Goal: Transaction & Acquisition: Purchase product/service

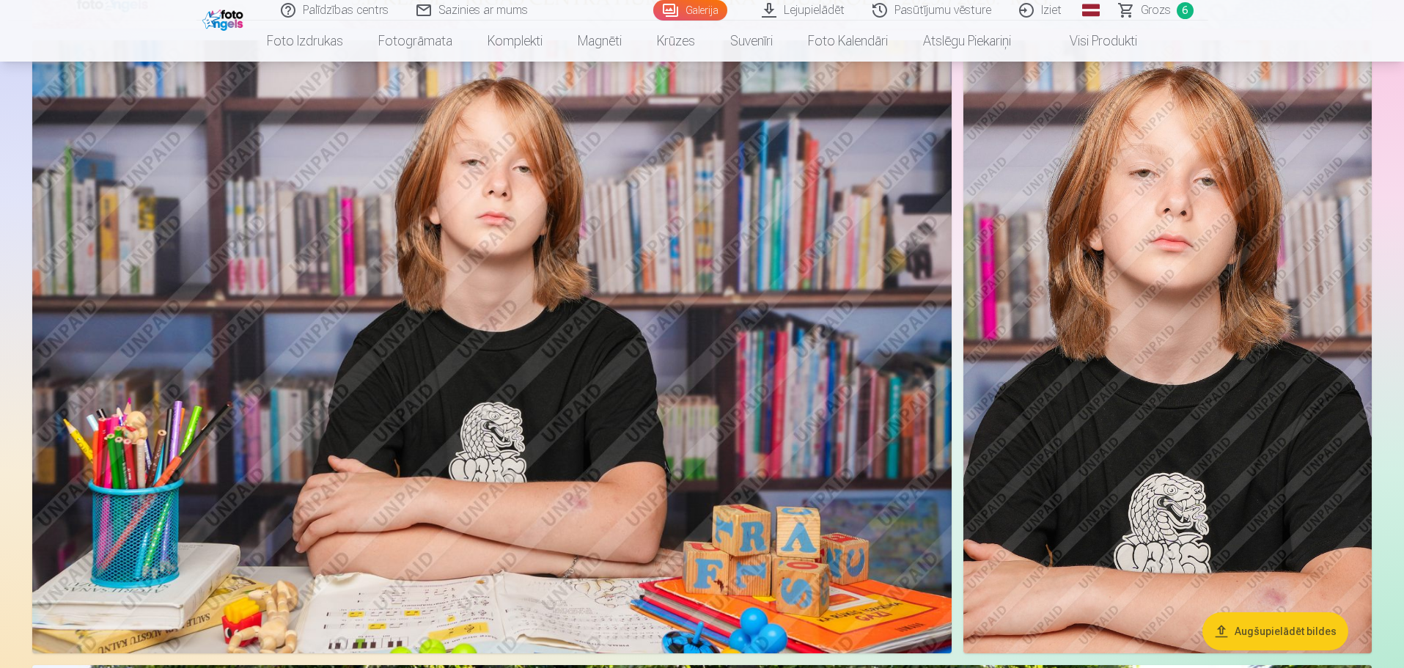
scroll to position [660, 0]
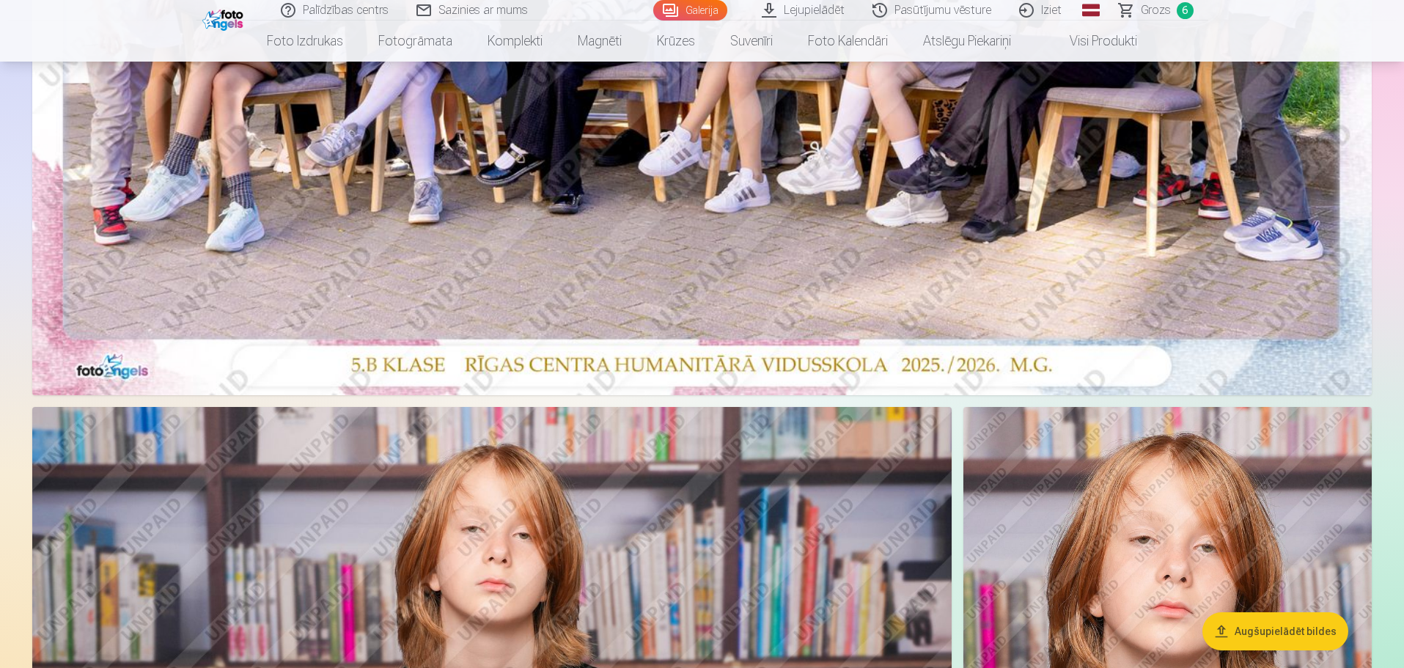
click at [1303, 644] on button "Augšupielādēt bildes" at bounding box center [1275, 631] width 146 height 38
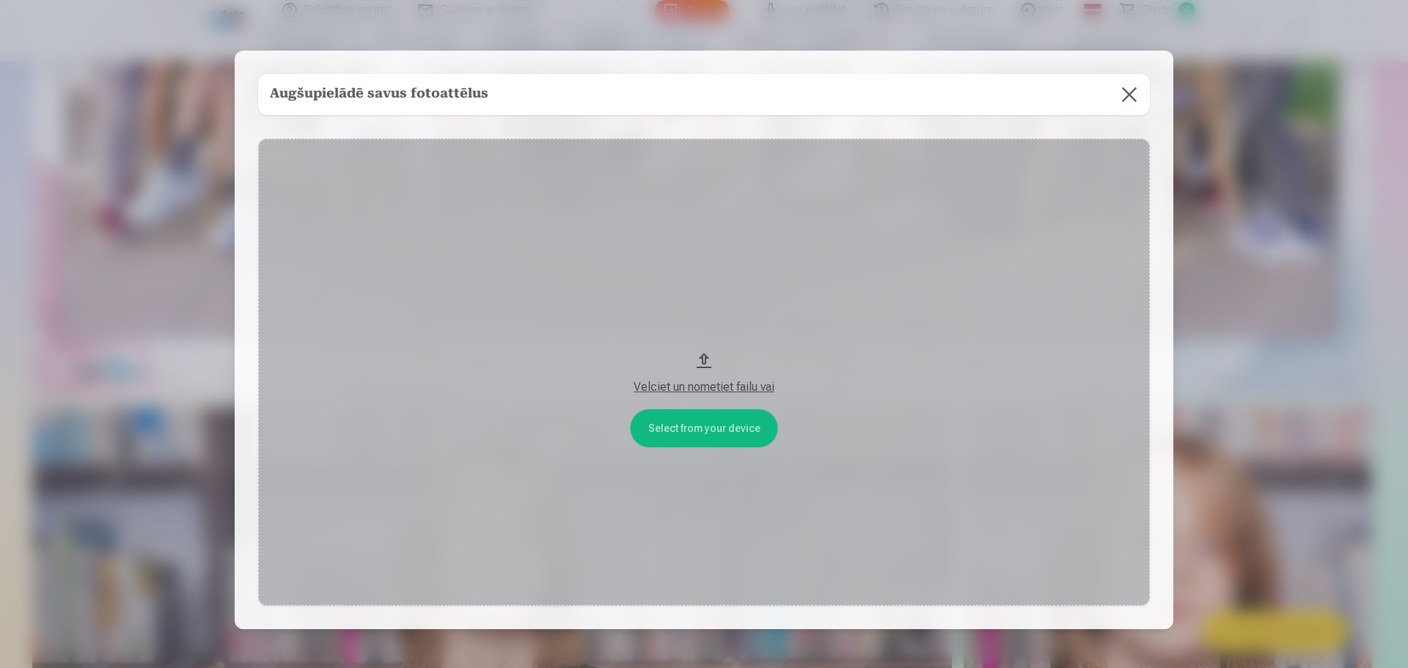
click at [1130, 97] on button at bounding box center [1128, 94] width 41 height 41
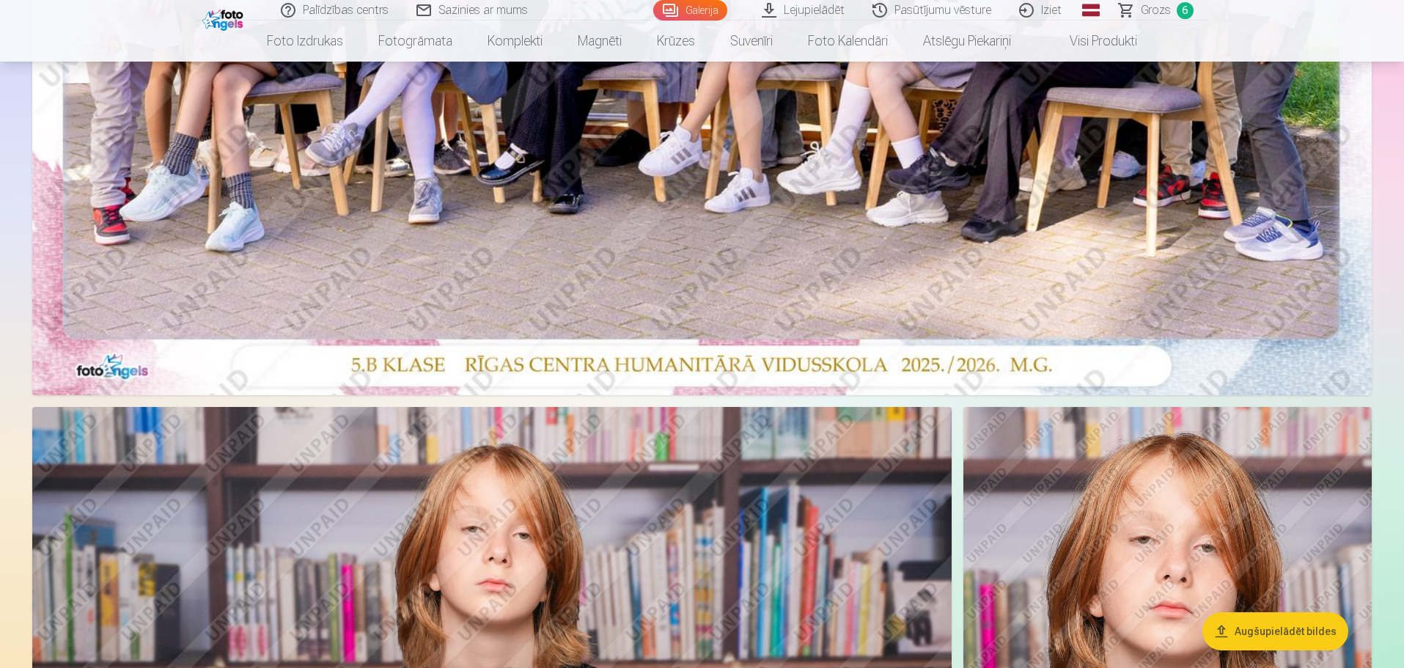
click at [1171, 11] on link "Grozs 6" at bounding box center [1156, 10] width 103 height 21
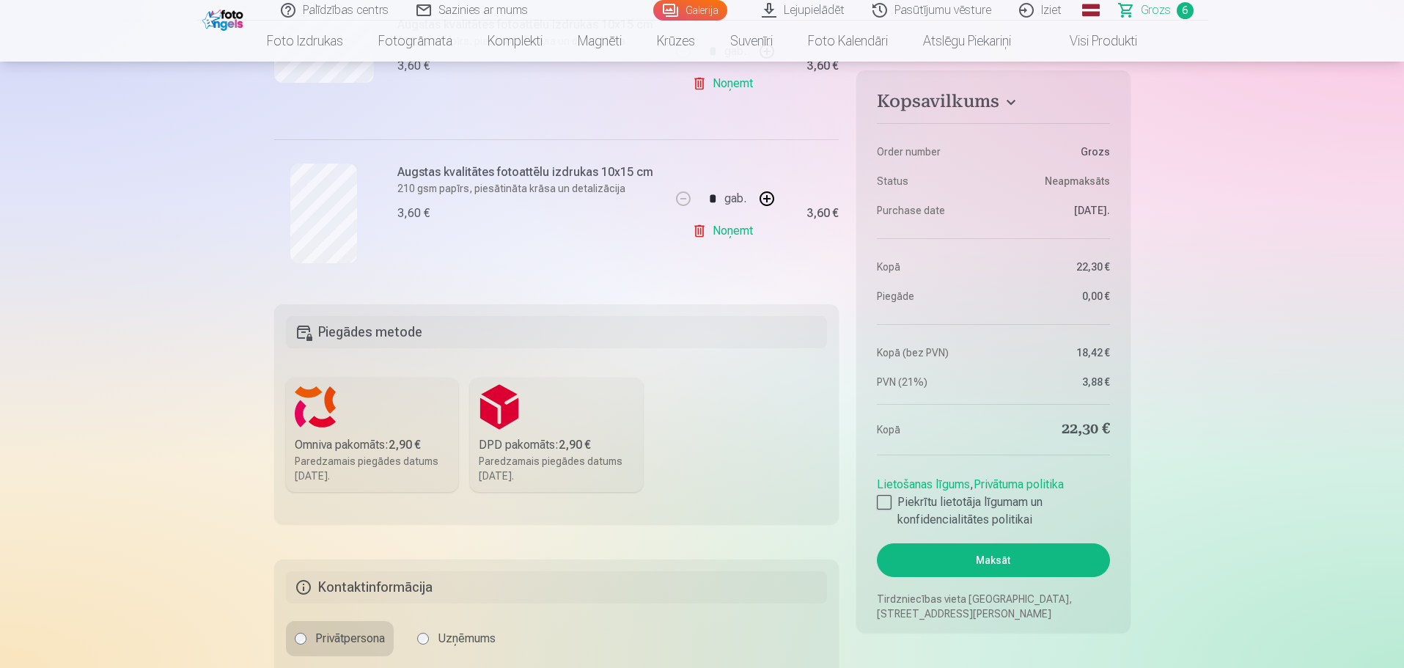
scroll to position [953, 0]
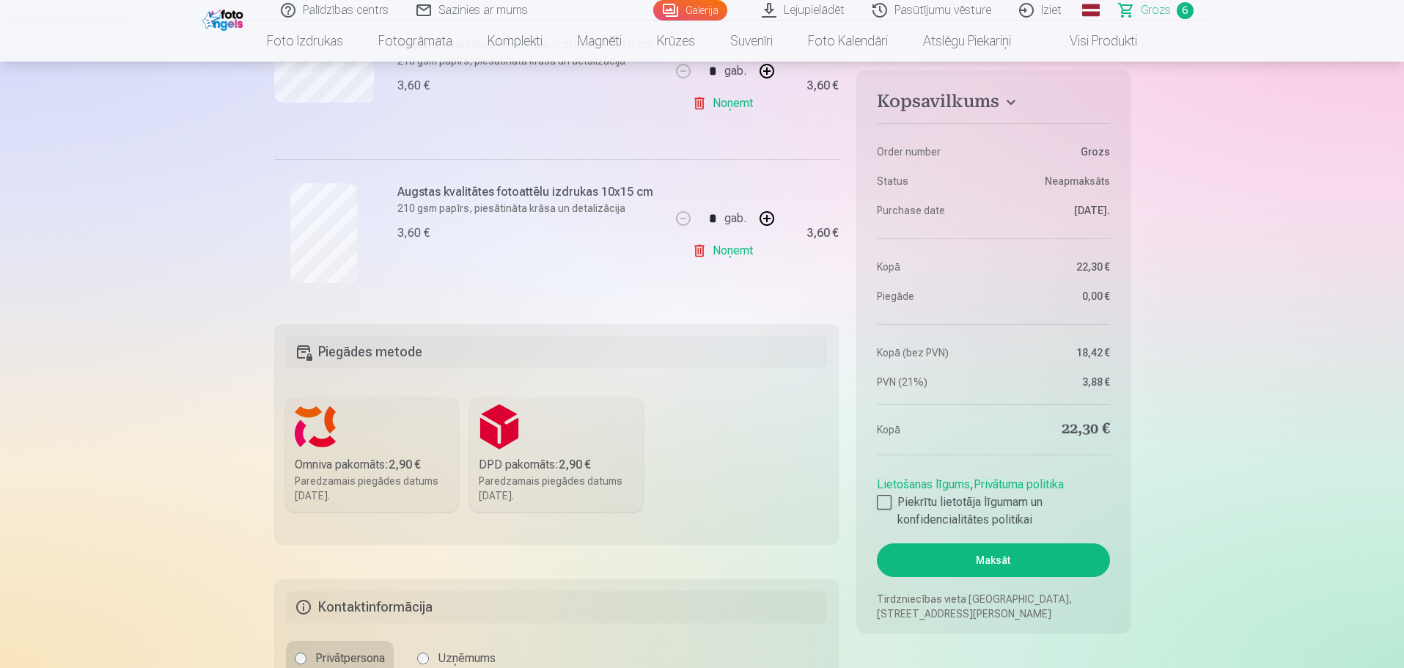
click at [364, 347] on h5 "Piegādes metode" at bounding box center [557, 352] width 542 height 32
click at [411, 347] on h5 "Piegādes metode" at bounding box center [557, 352] width 542 height 32
click at [891, 505] on label "Piekrītu lietotāja līgumam un konfidencialitātes politikai" at bounding box center [993, 510] width 232 height 35
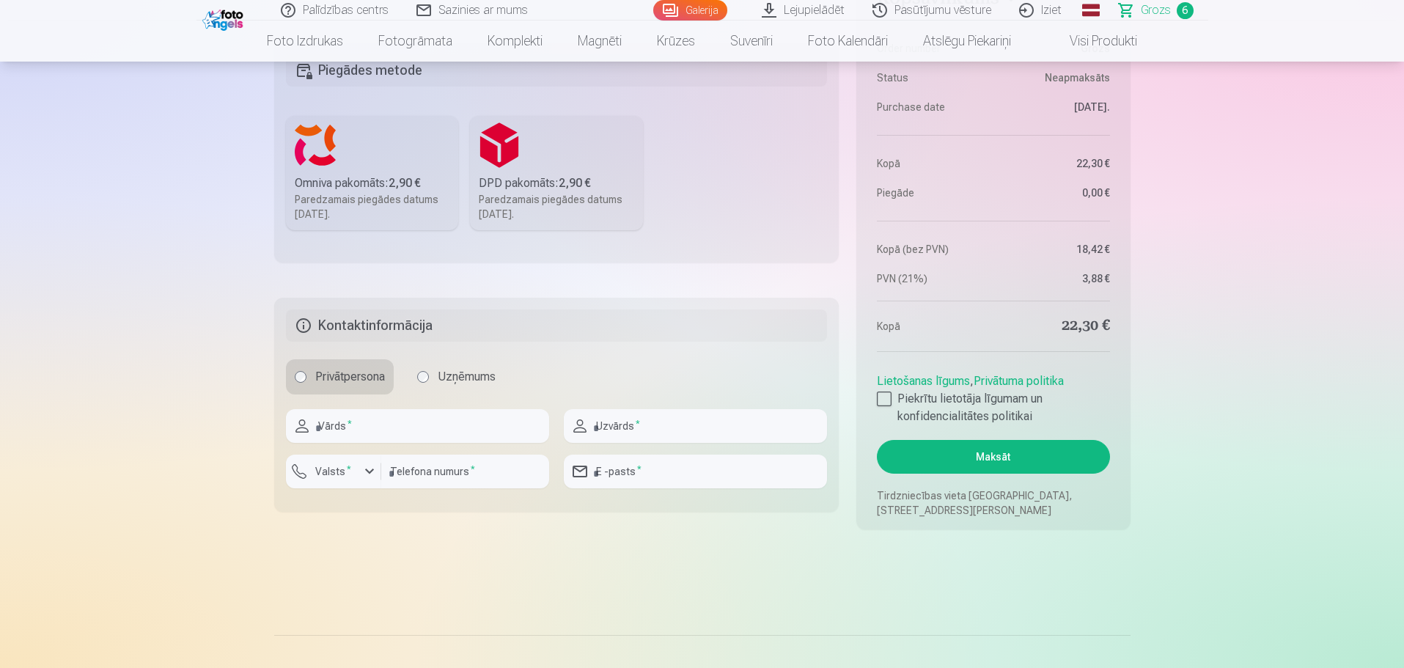
scroll to position [1100, 0]
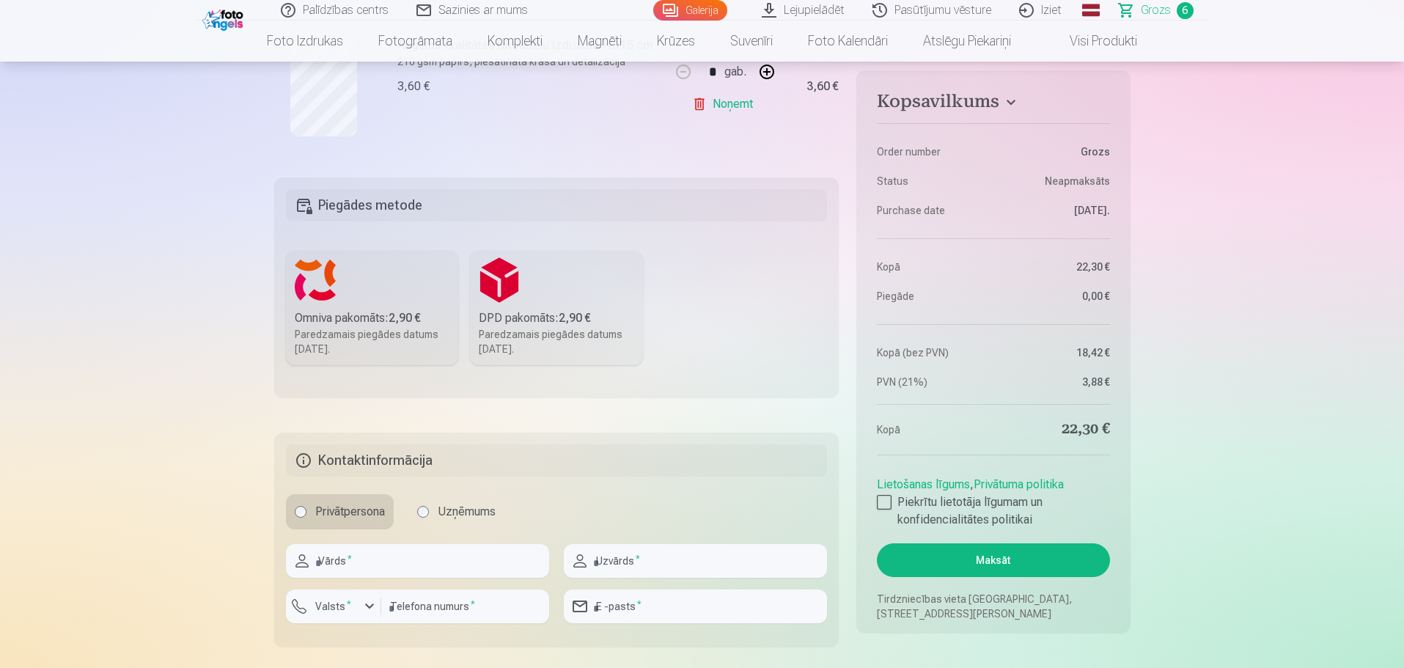
click at [390, 193] on h5 "Piegādes metode" at bounding box center [557, 205] width 542 height 32
click at [485, 208] on h5 "Piegādes metode" at bounding box center [557, 205] width 542 height 32
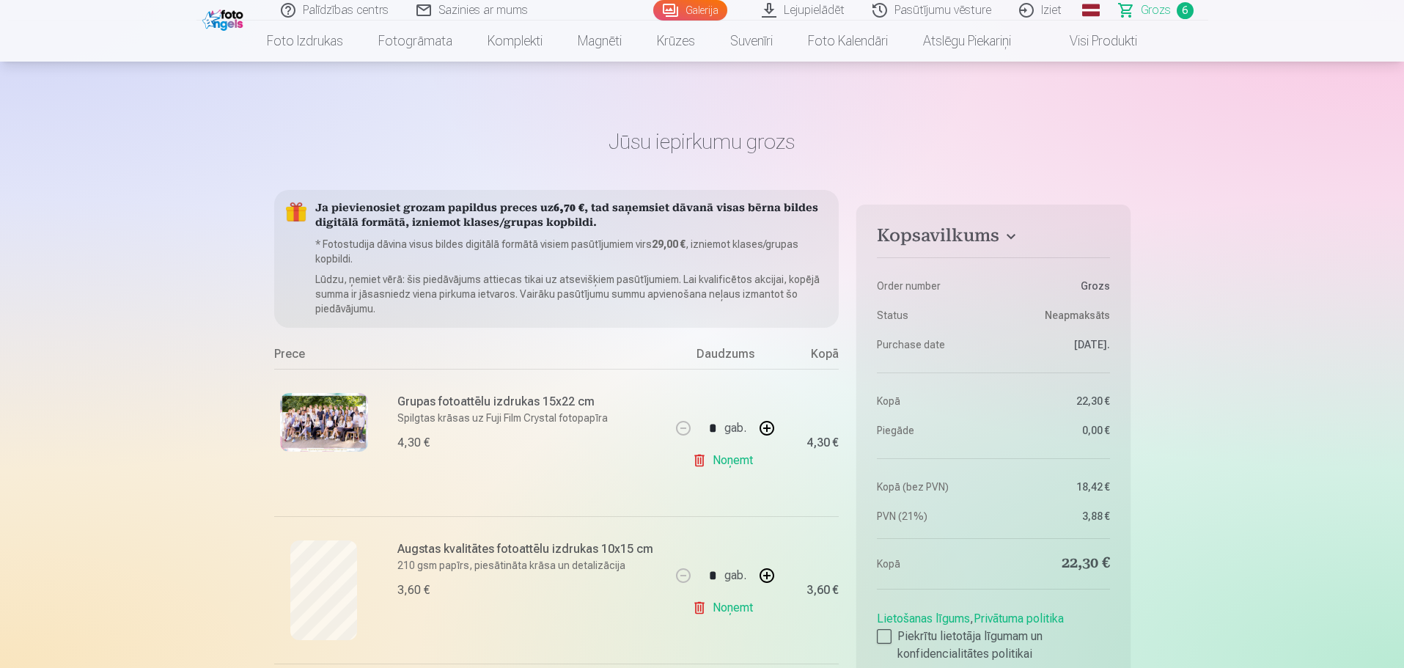
scroll to position [0, 0]
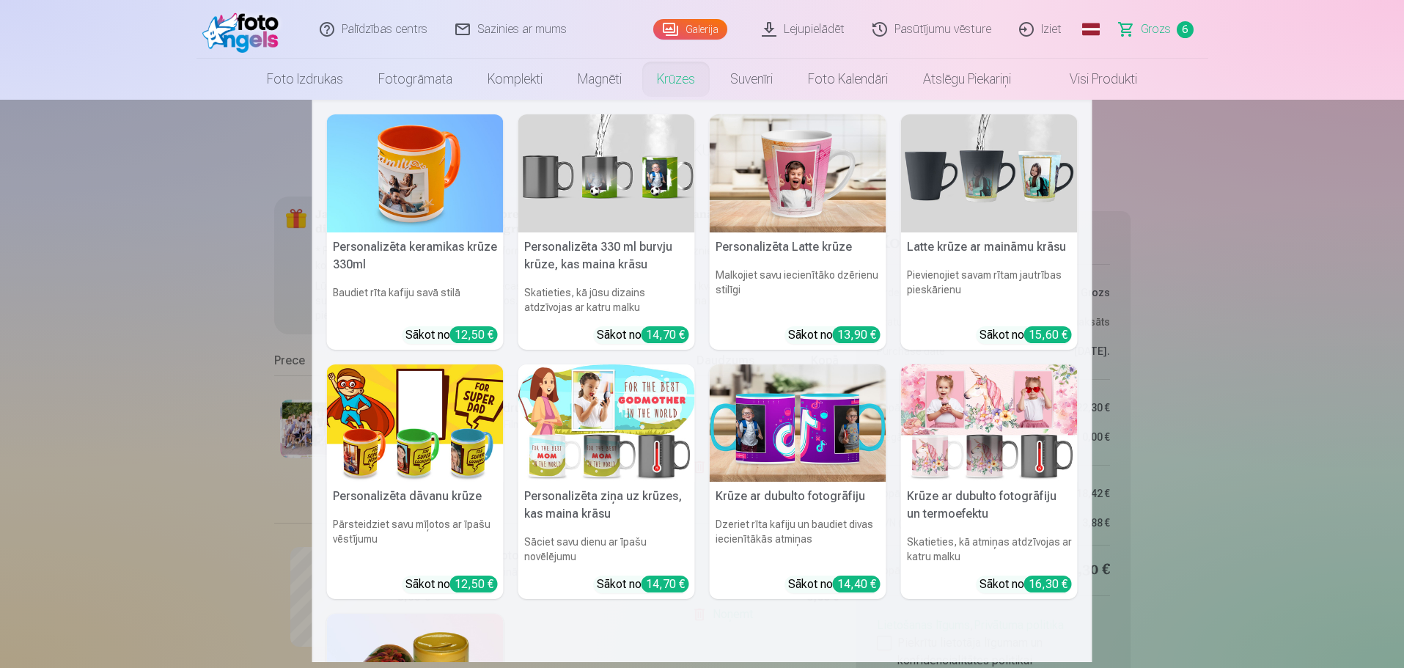
click at [1320, 305] on nav "Personalizēta keramikas krūze 330ml Baudiet rīta kafiju savā stilā Sākot no 12,…" at bounding box center [702, 381] width 1404 height 562
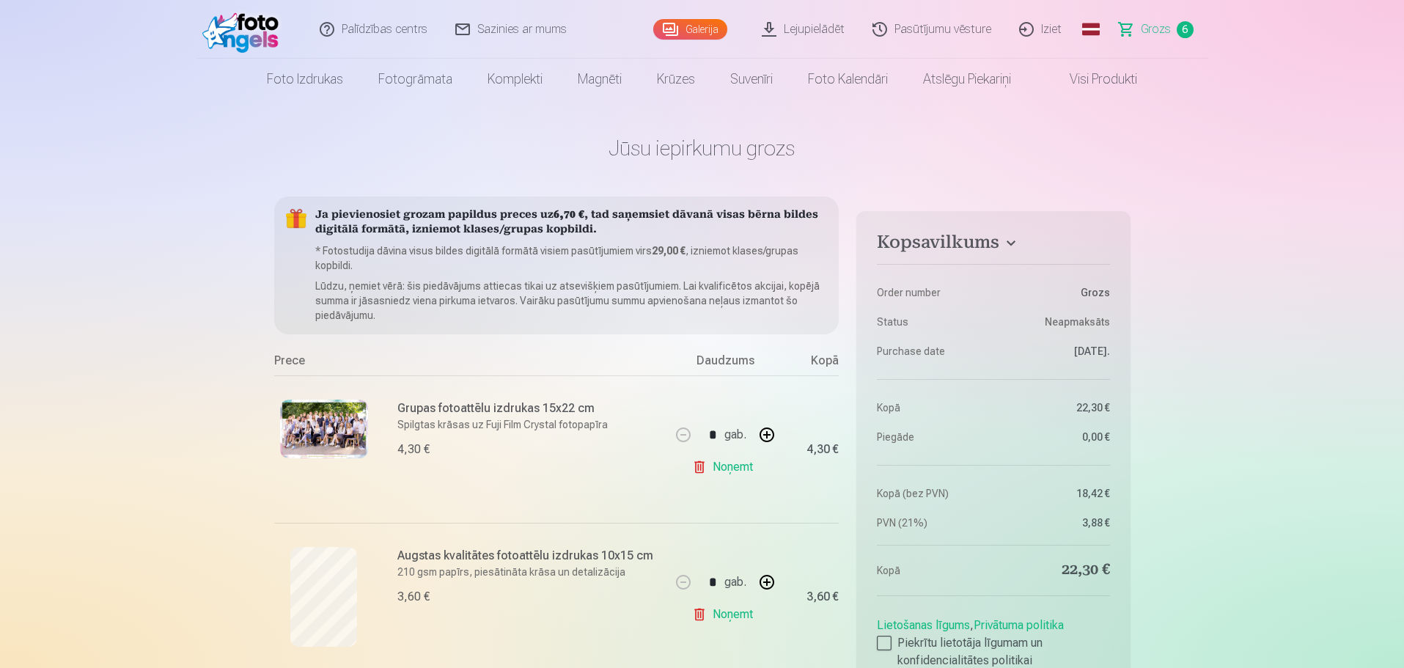
click at [487, 26] on link "Sazinies ar mums" at bounding box center [511, 29] width 139 height 59
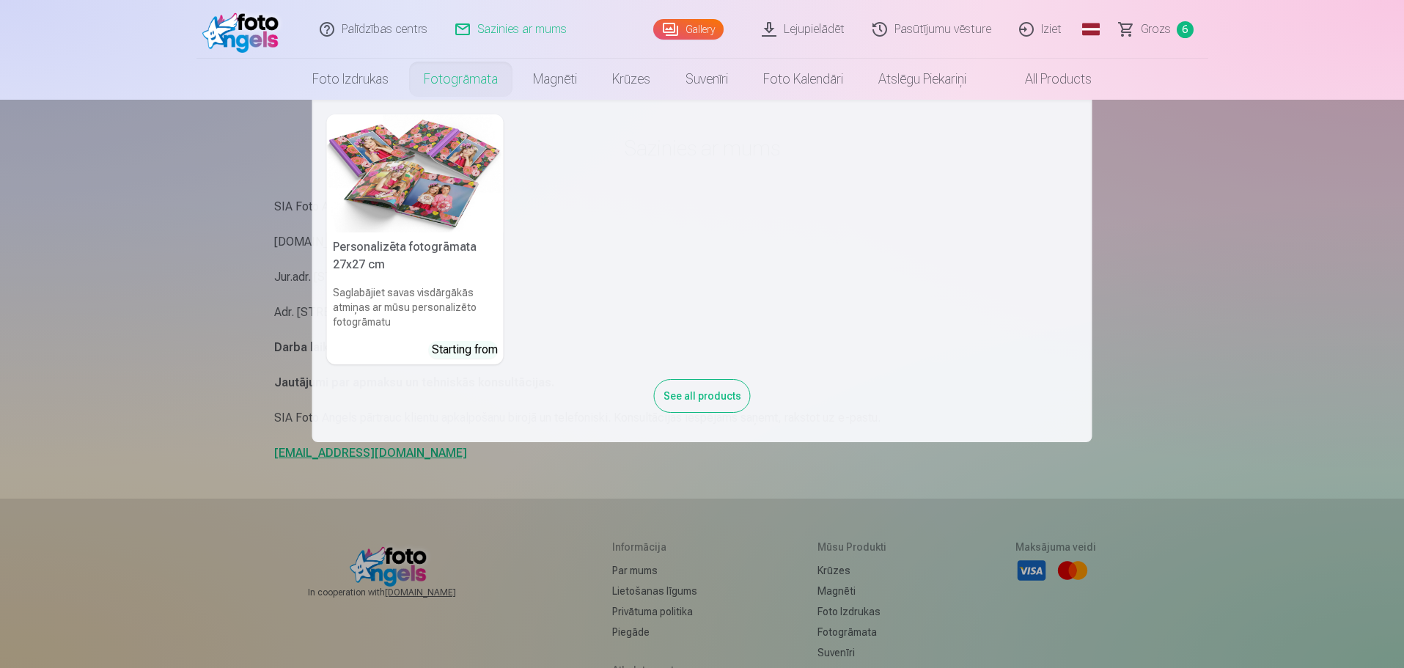
click at [260, 357] on nav "Personalizēta fotogrāmata 27x27 cm Saglabājiet savas visdārgākās atmiņas ar mūs…" at bounding box center [702, 271] width 1404 height 342
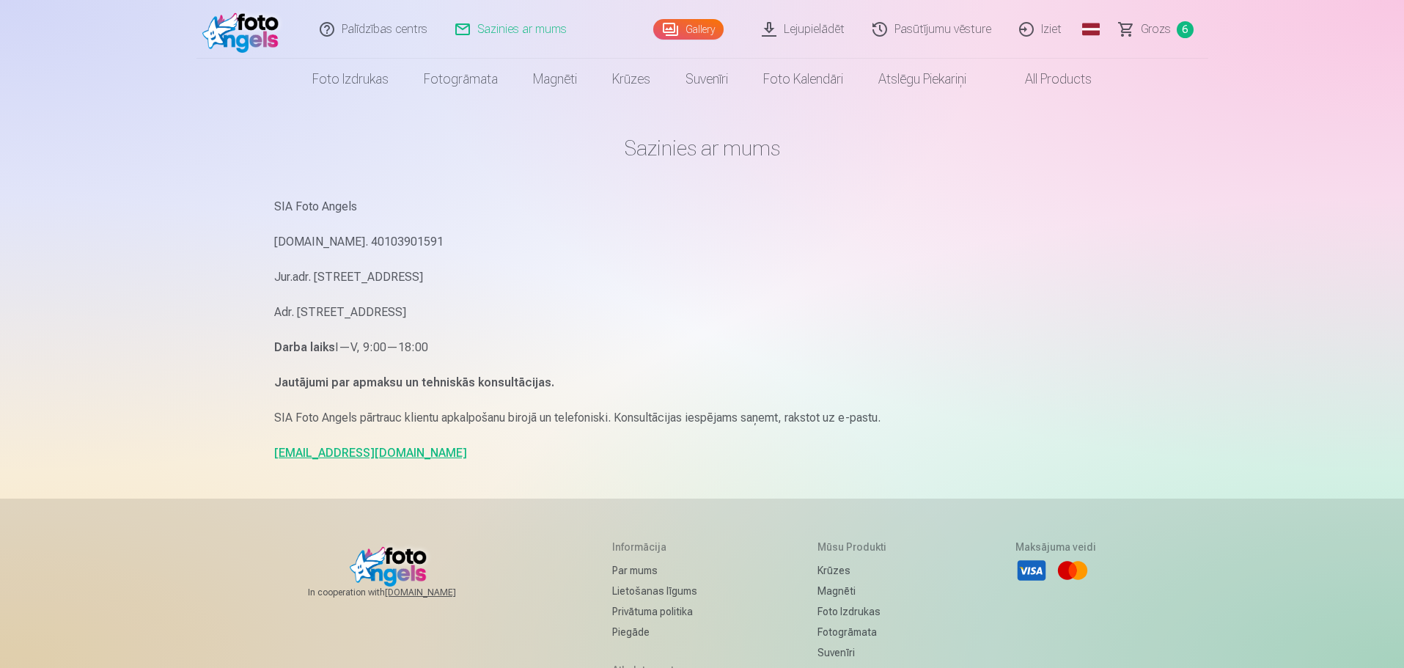
click at [1204, 32] on link "Grozs 6" at bounding box center [1156, 29] width 103 height 59
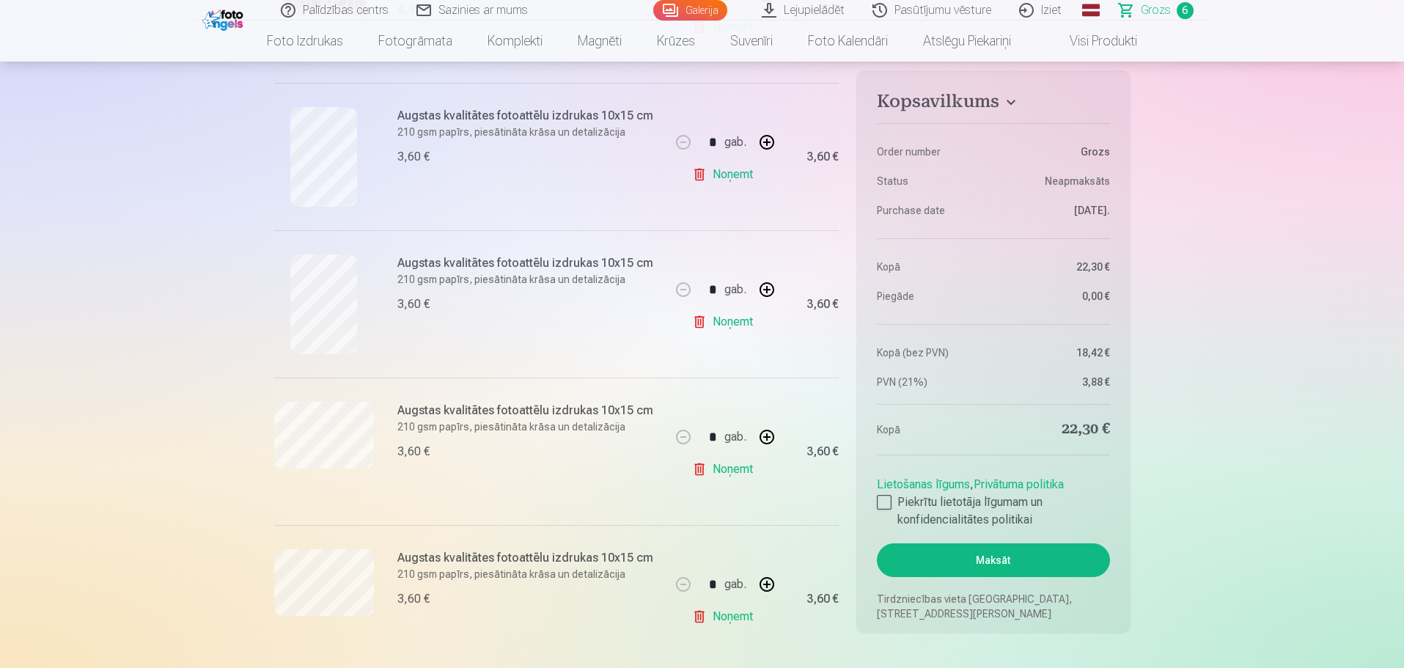
scroll to position [513, 0]
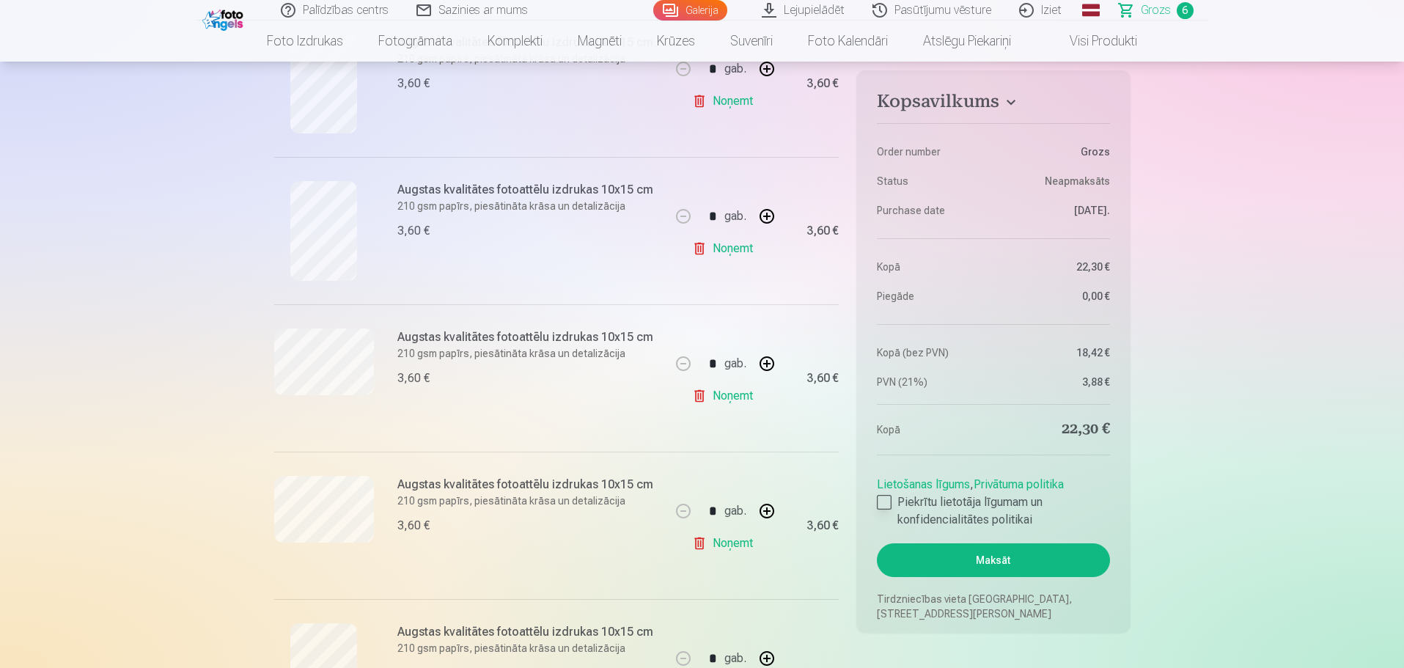
click at [886, 501] on div at bounding box center [884, 502] width 15 height 15
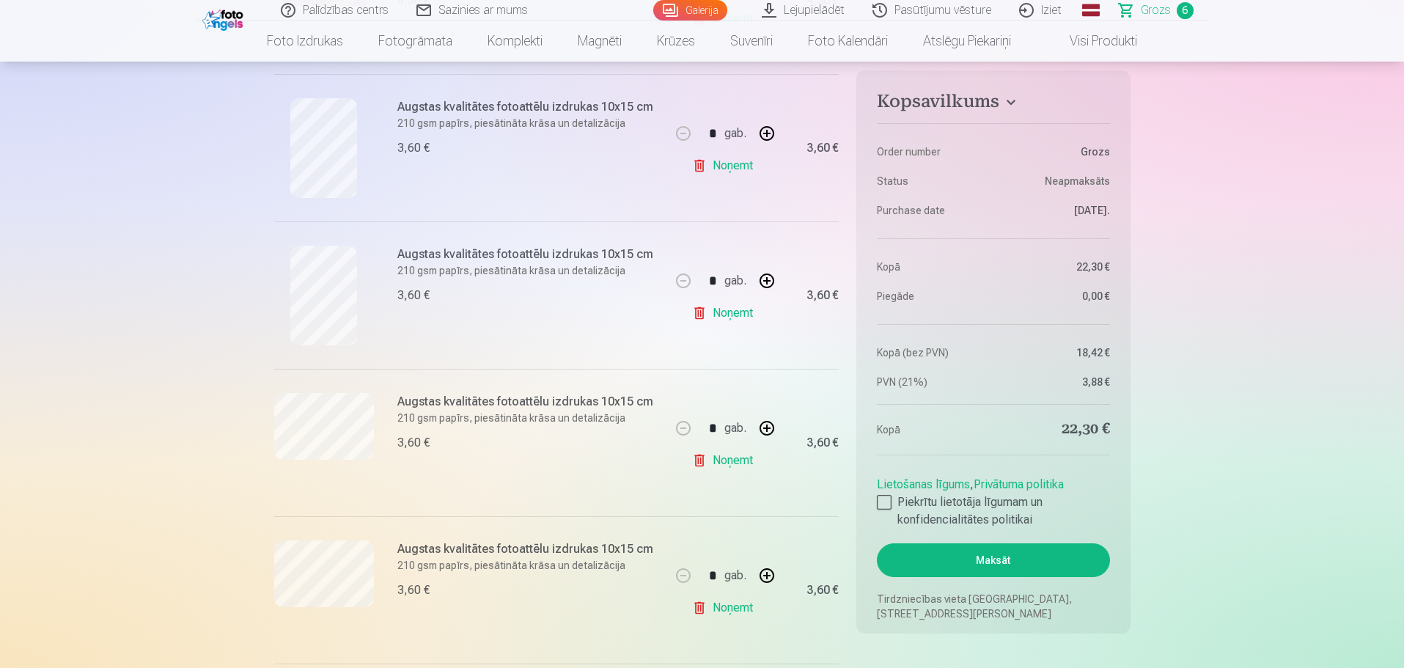
scroll to position [440, 0]
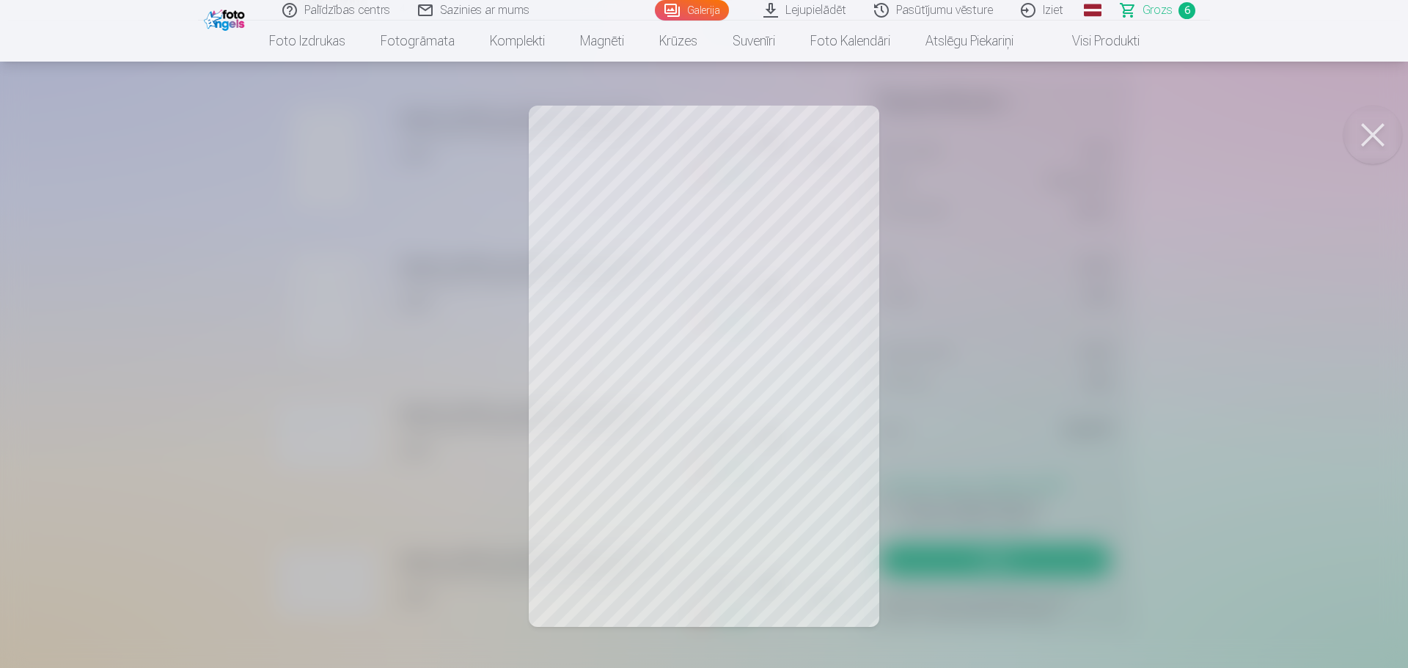
click at [1368, 143] on button at bounding box center [1372, 135] width 59 height 59
click at [1375, 142] on button at bounding box center [1372, 135] width 59 height 59
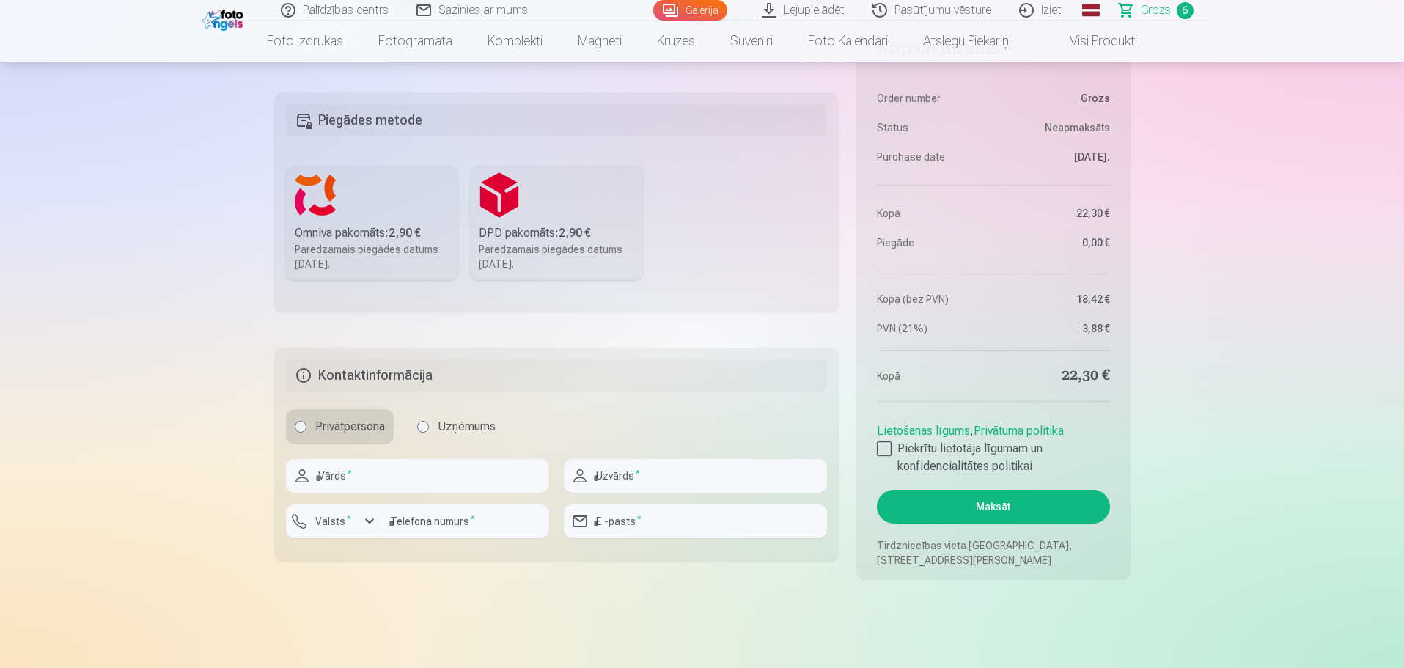
scroll to position [1246, 0]
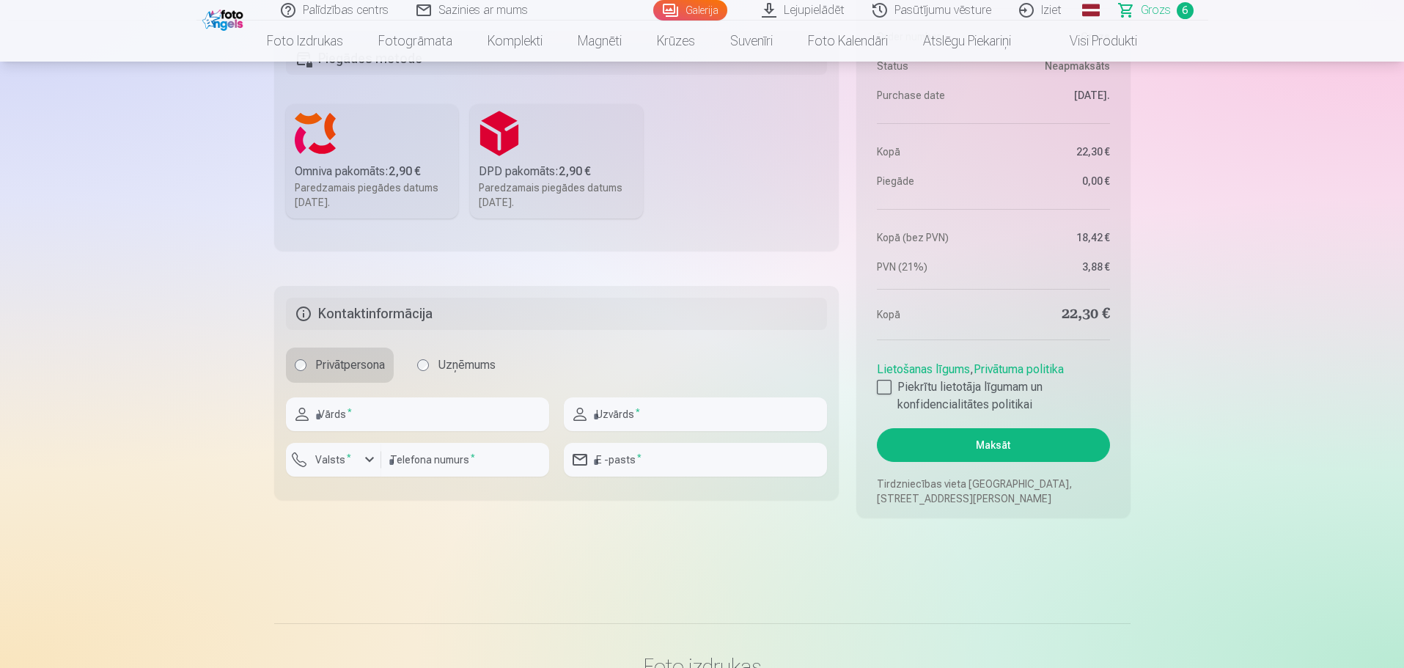
click at [384, 194] on div "Paredzamais piegādes datums [DATE]." at bounding box center [372, 194] width 155 height 29
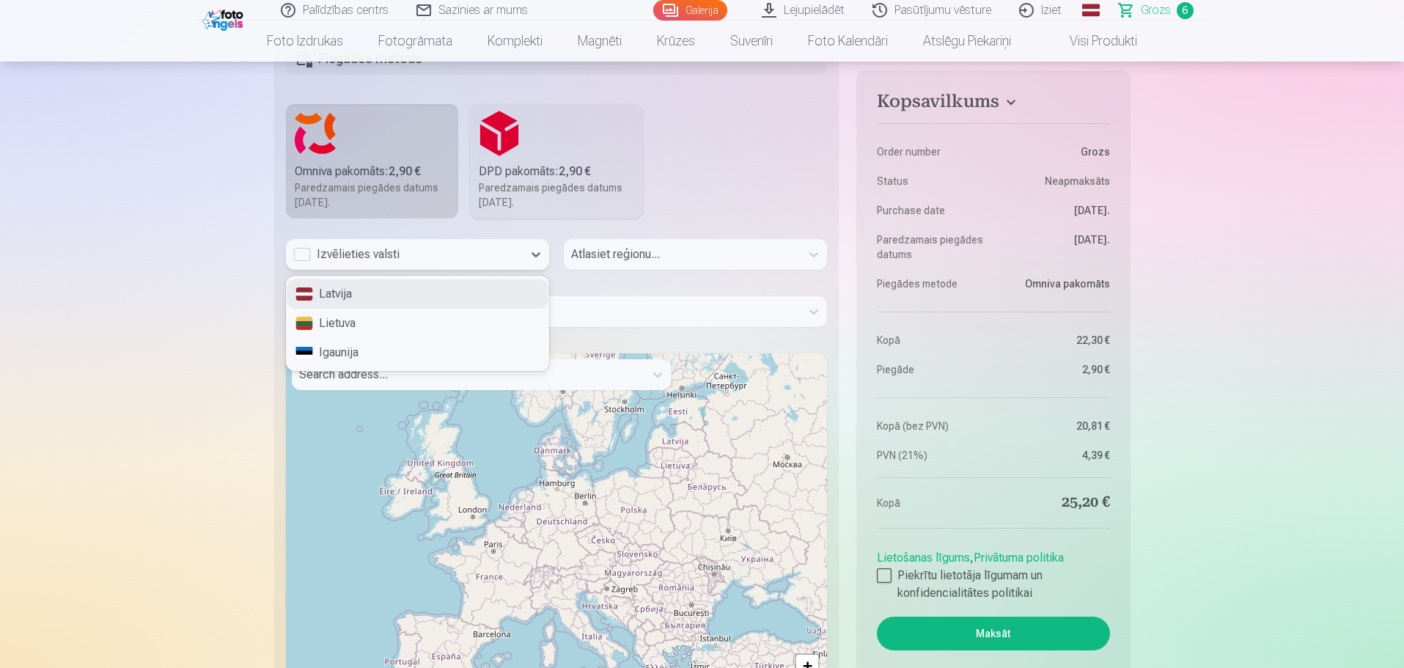
click at [458, 263] on div "Izvēlieties valsti" at bounding box center [404, 254] width 237 height 31
click at [344, 298] on div "Latvija" at bounding box center [418, 293] width 262 height 29
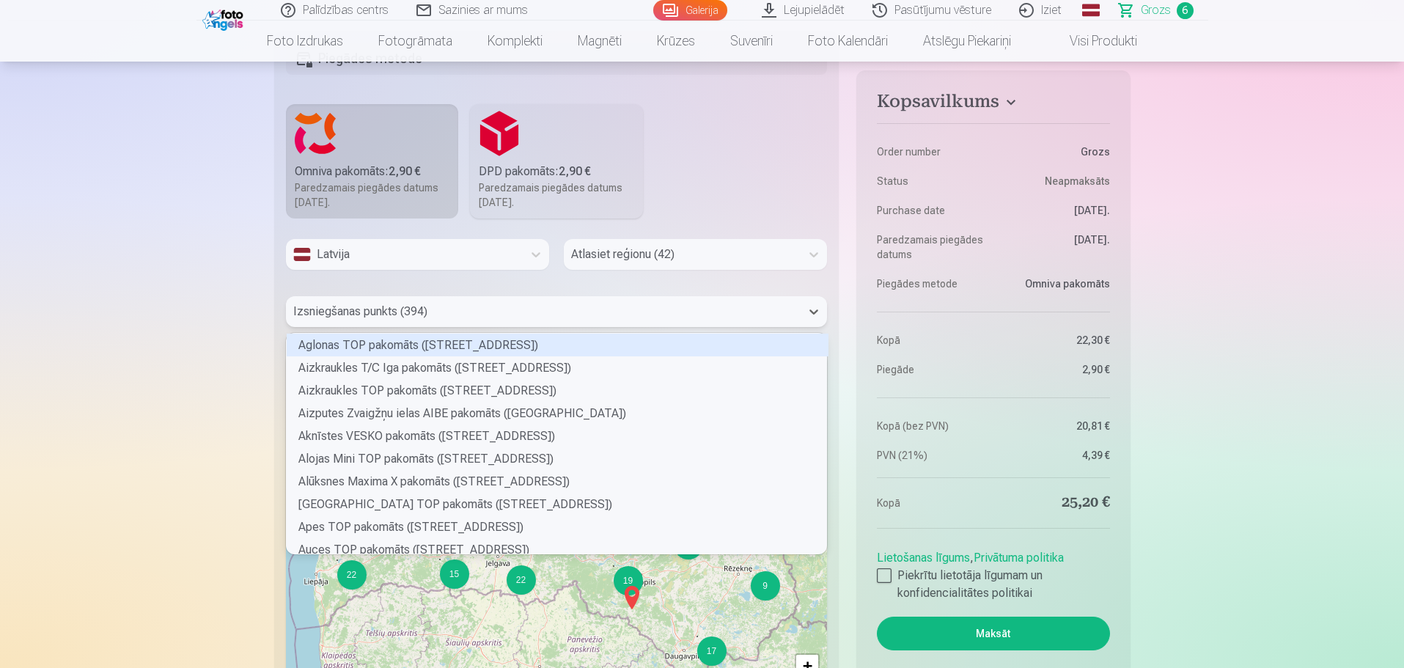
scroll to position [216, 536]
click at [518, 323] on div "Izsniegšanas punkts (394)" at bounding box center [543, 311] width 515 height 31
type input "****"
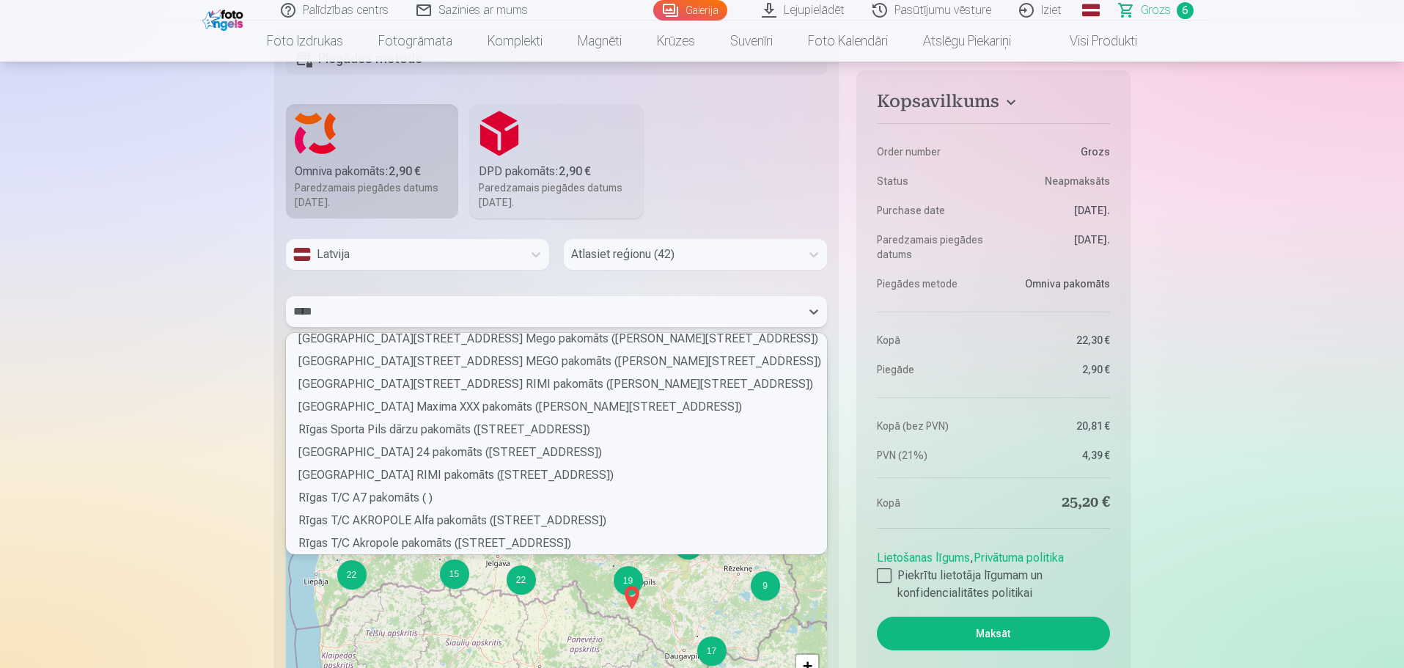
scroll to position [2346, 0]
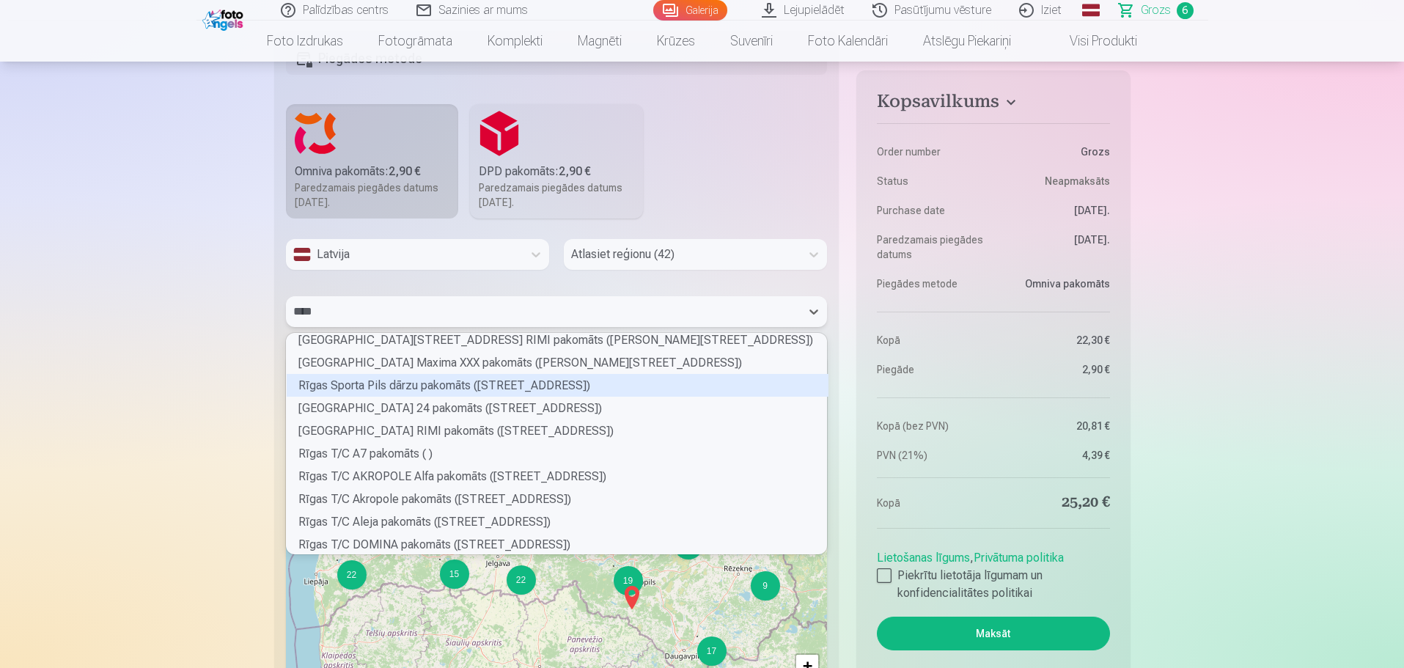
click at [420, 383] on div "Rīgas Sporta Pils dārzu pakomāts (Lielgabalu iela 4)" at bounding box center [558, 385] width 542 height 23
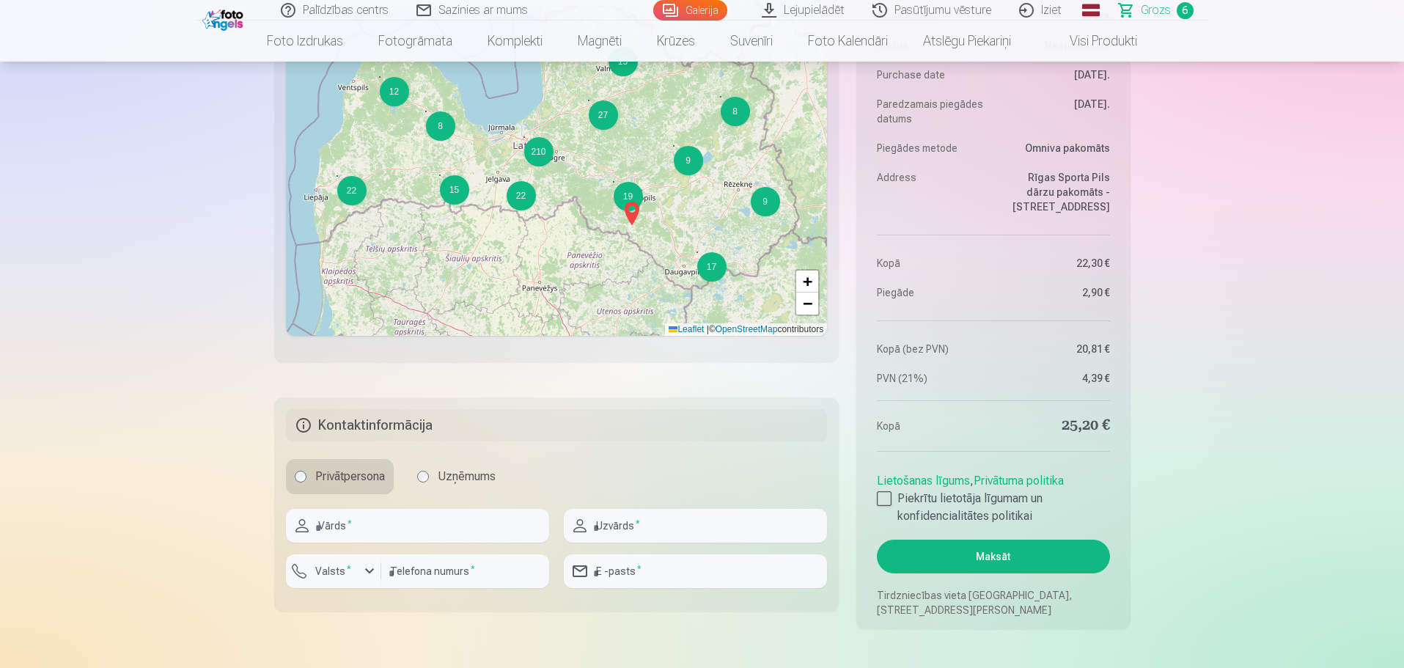
scroll to position [1686, 0]
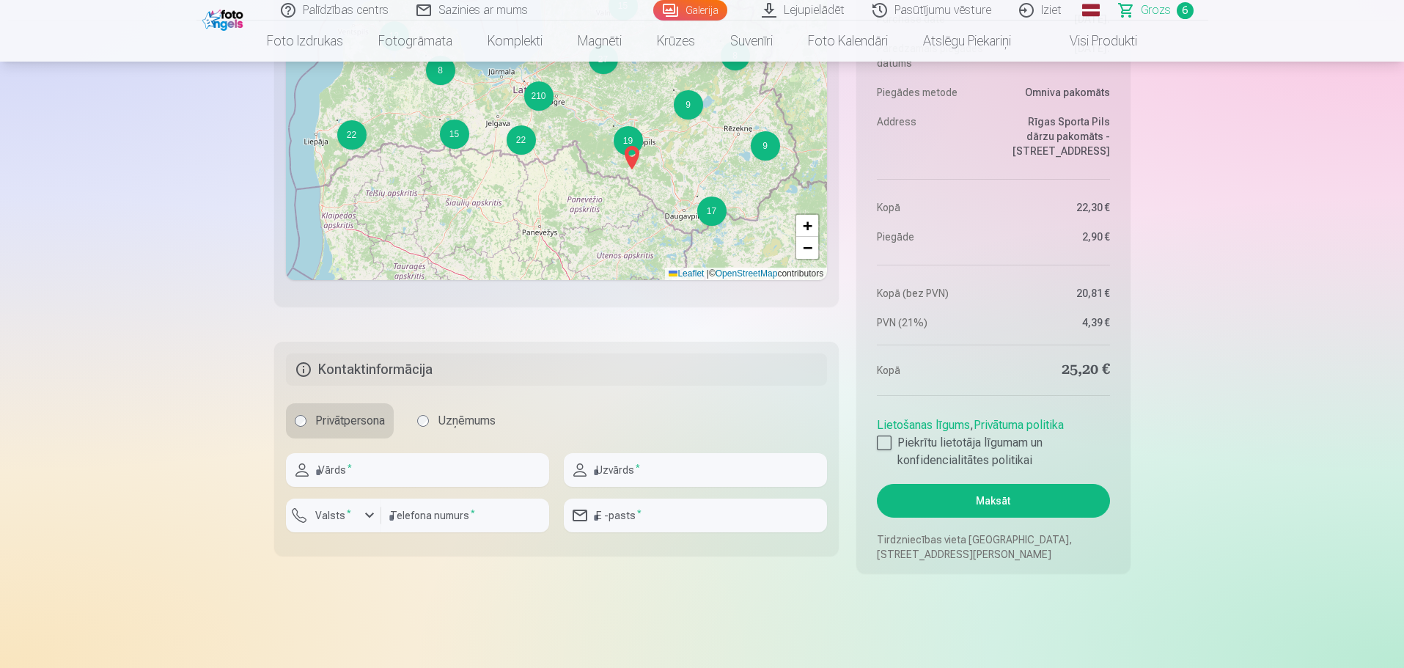
click at [994, 504] on button "Maksāt" at bounding box center [993, 501] width 232 height 34
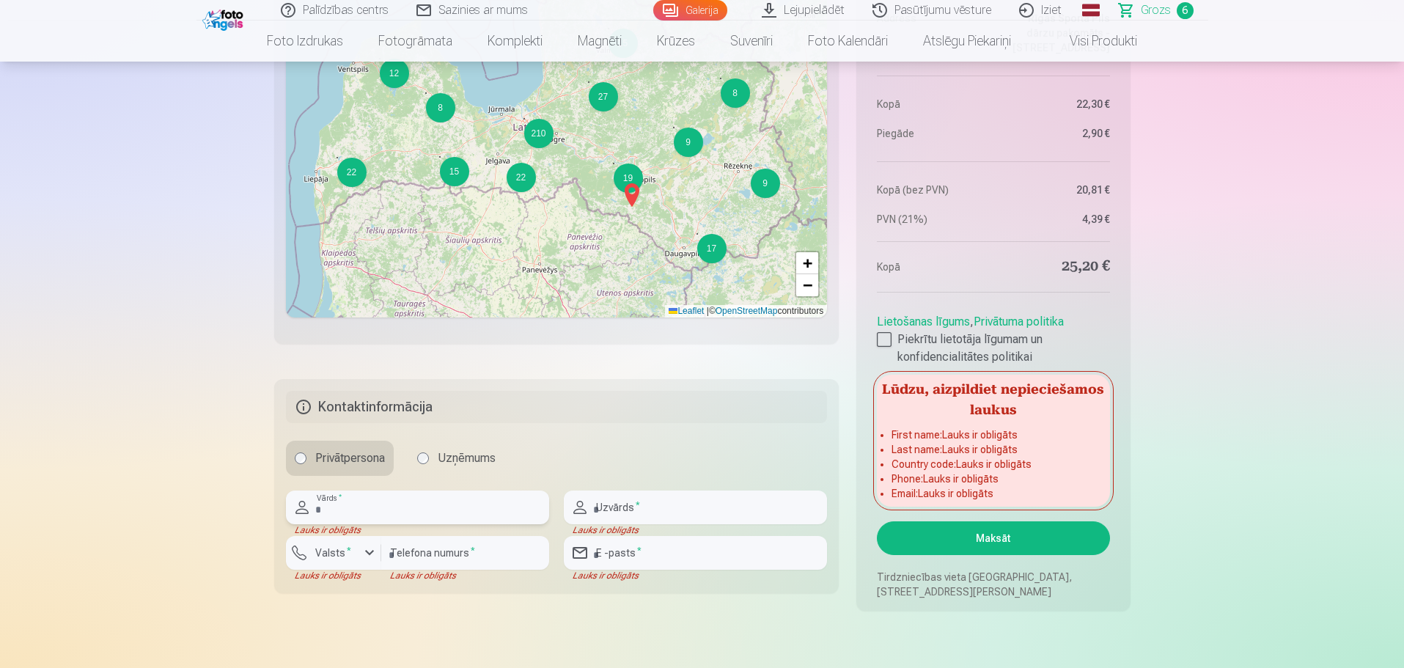
scroll to position [1613, 0]
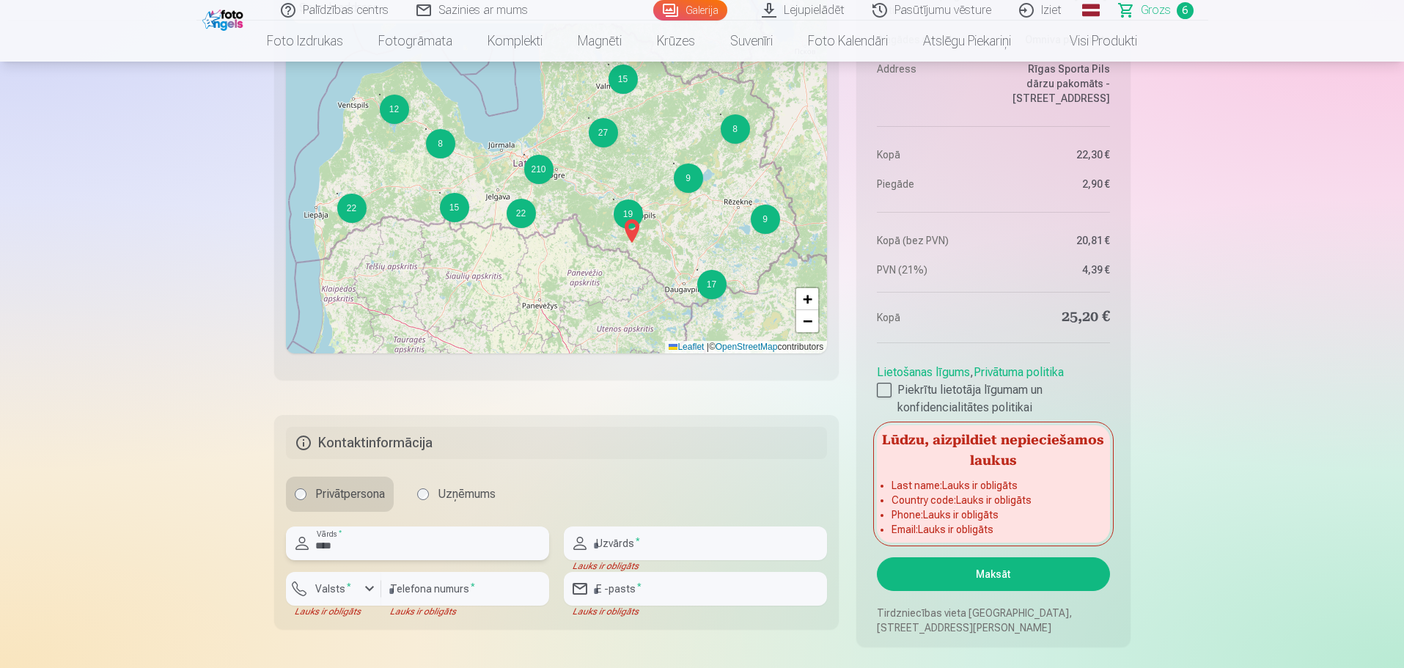
type input "****"
click at [707, 560] on div "Lauks ir obligāts" at bounding box center [695, 566] width 263 height 12
click at [702, 545] on input "text" at bounding box center [695, 543] width 263 height 34
type input "*******"
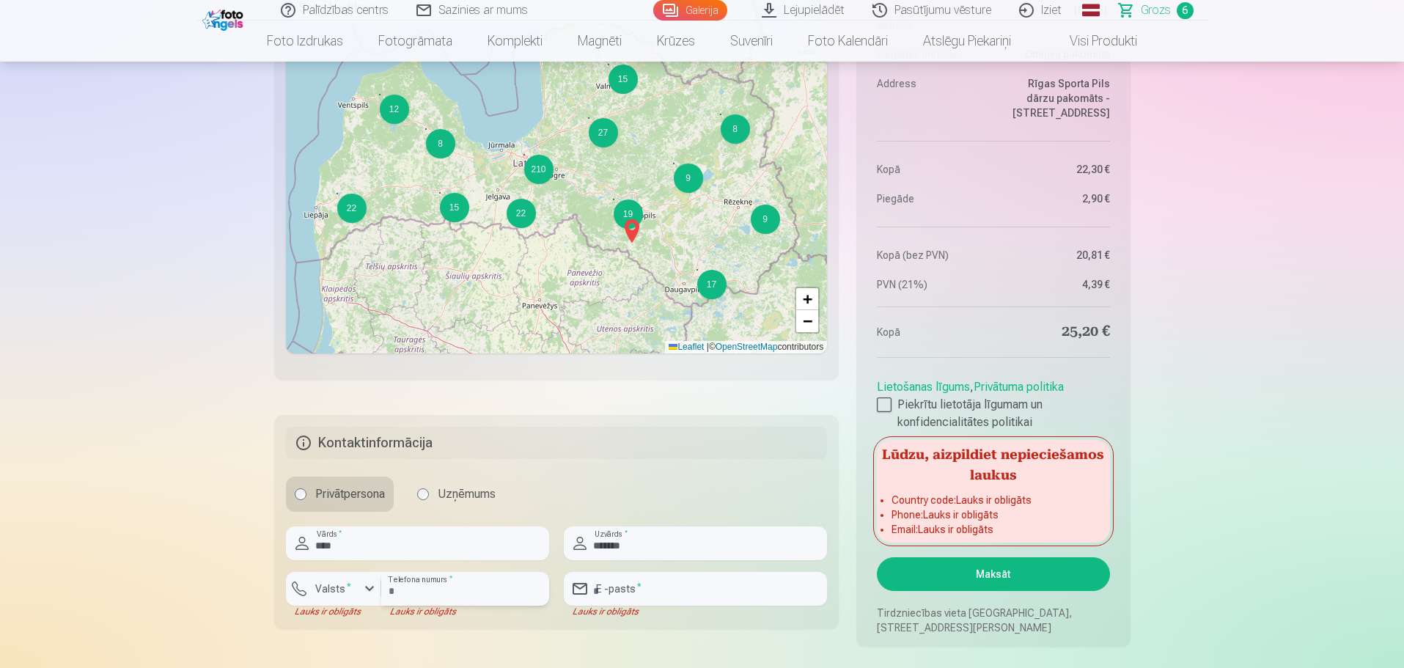
click at [459, 592] on input "number" at bounding box center [465, 589] width 168 height 34
type input "********"
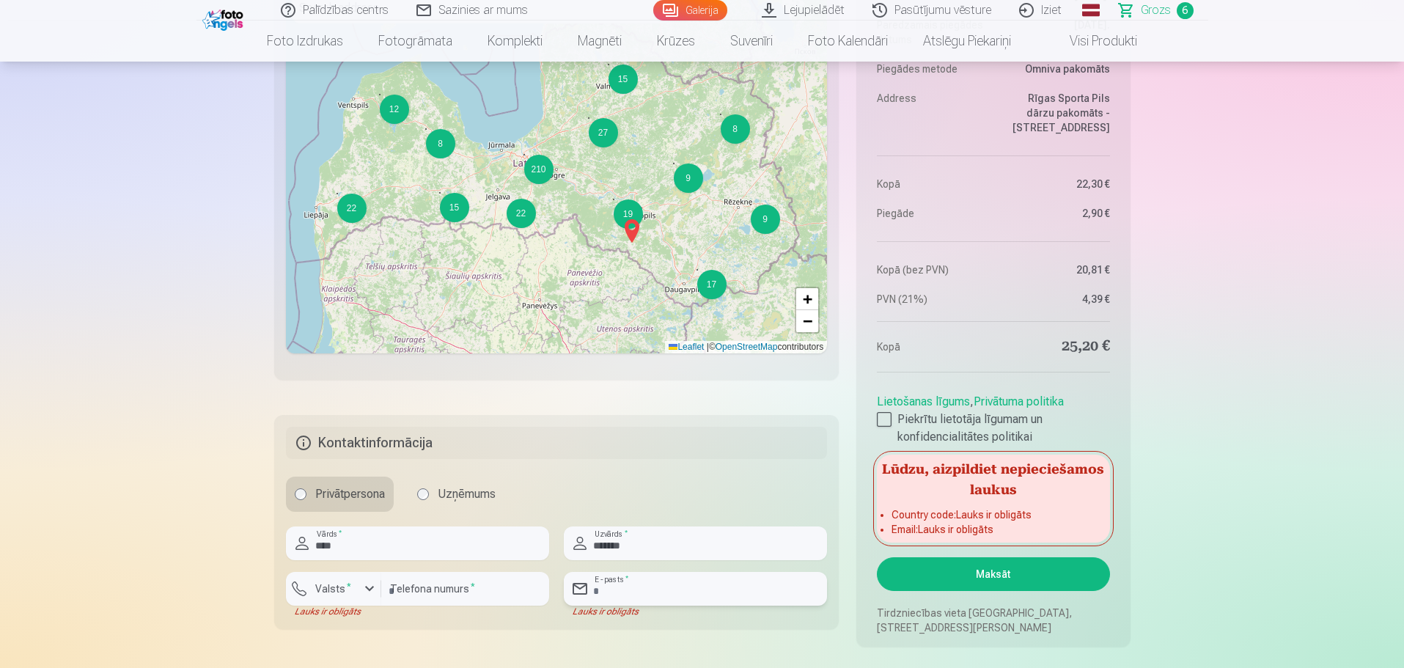
click at [646, 586] on input "email" at bounding box center [695, 589] width 263 height 34
type input "**********"
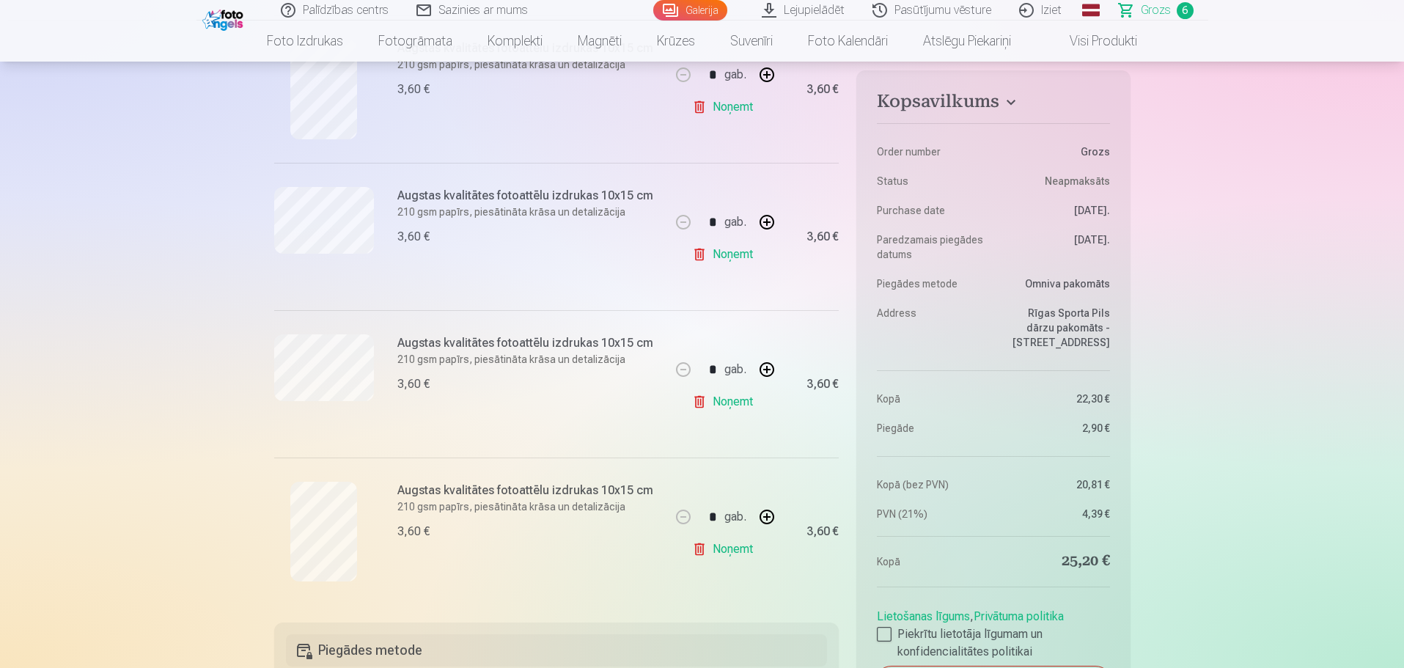
scroll to position [660, 0]
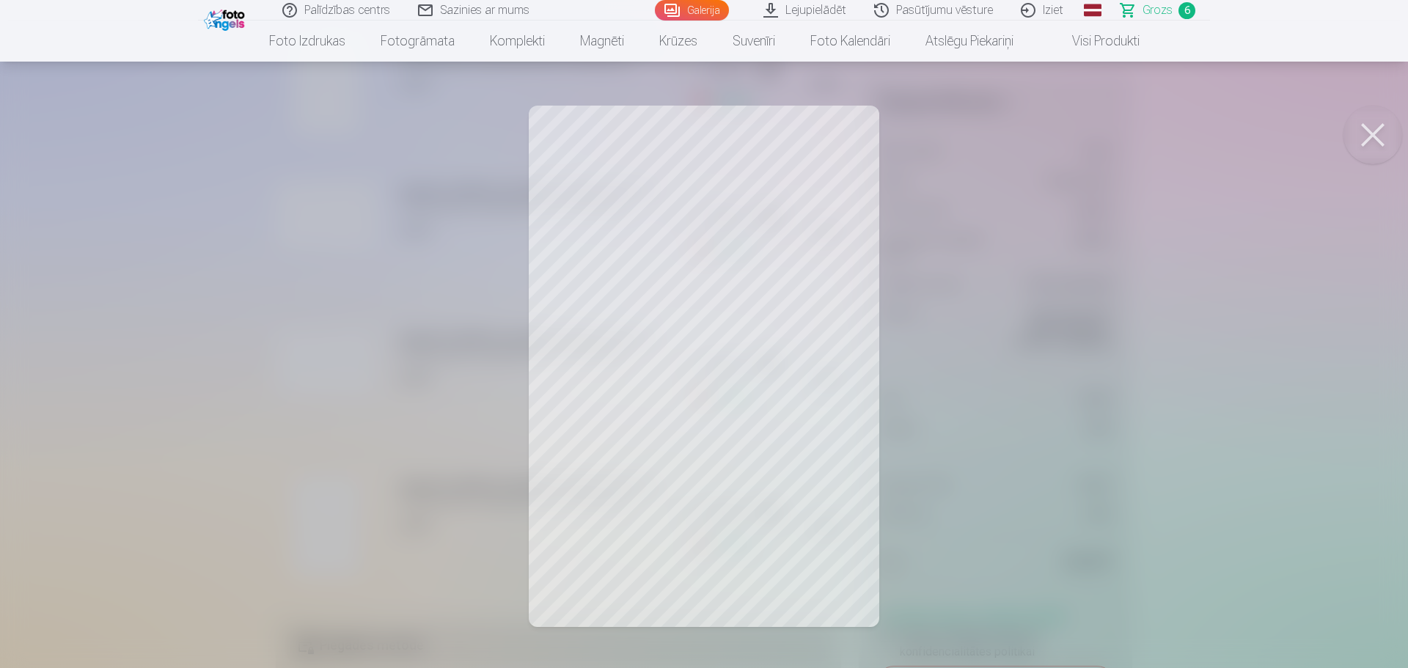
click at [1362, 127] on button at bounding box center [1372, 135] width 59 height 59
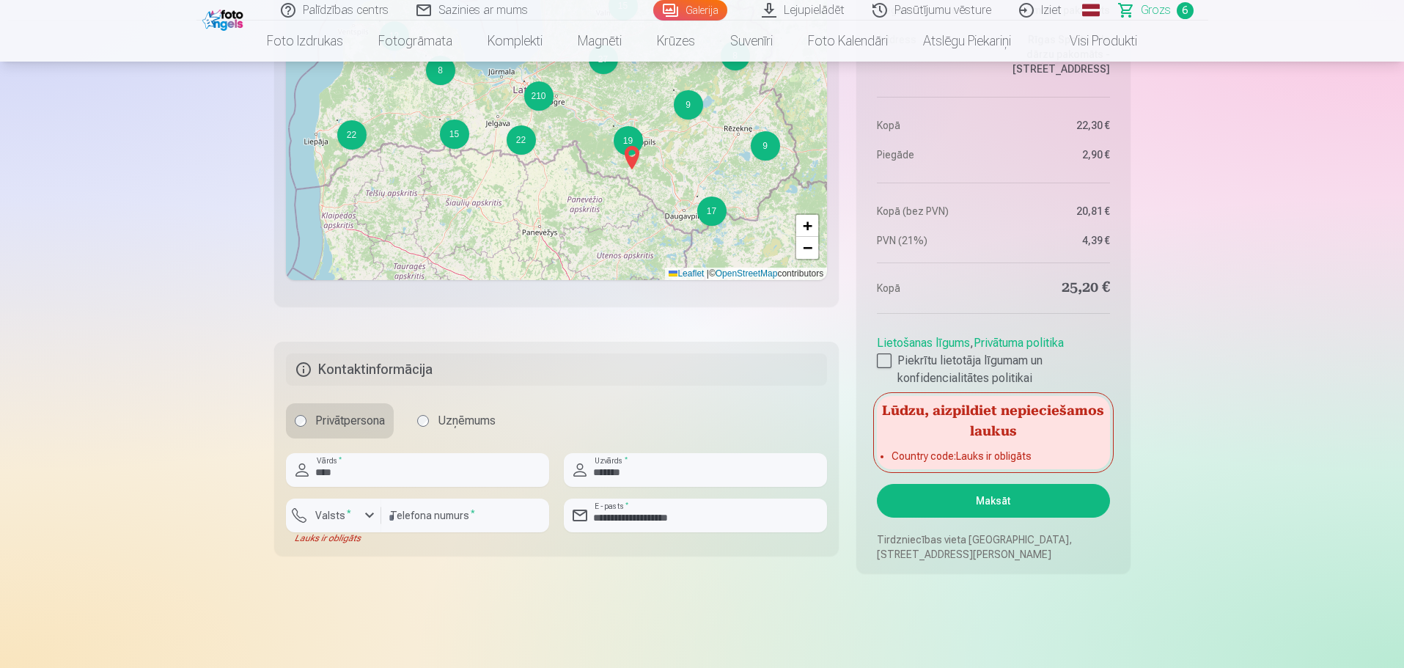
scroll to position [1833, 0]
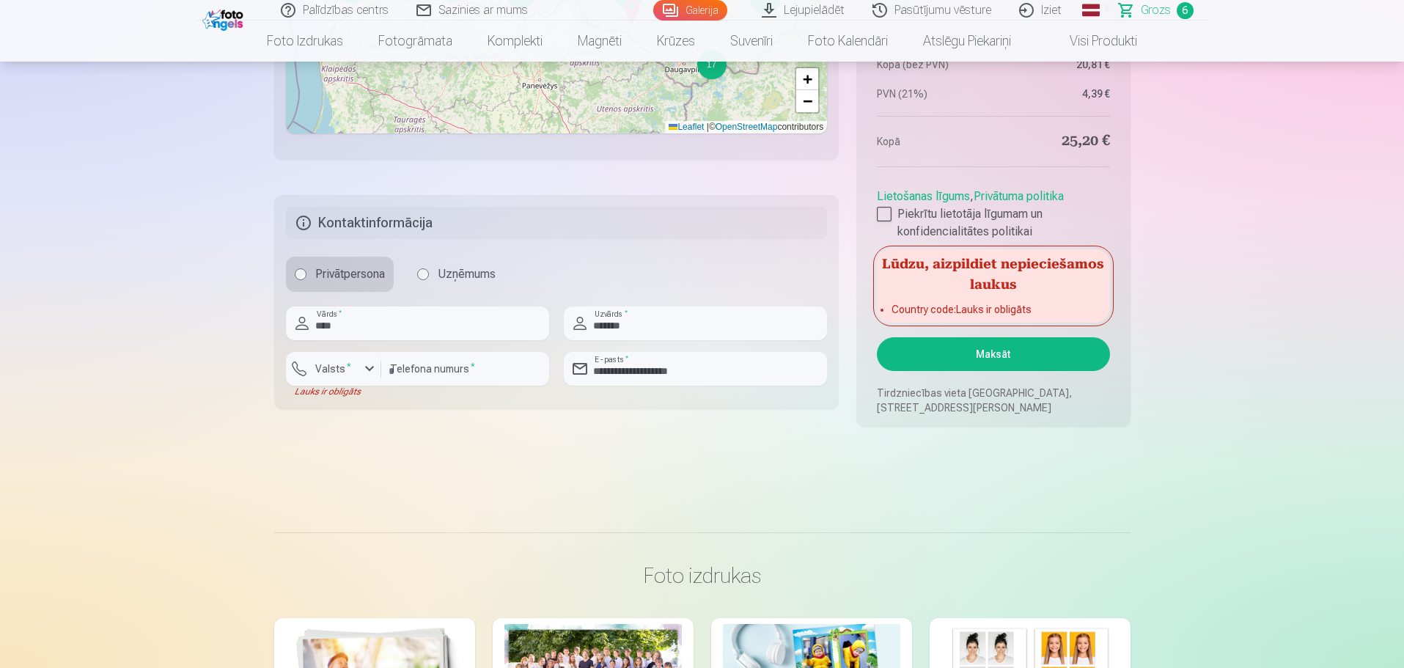
click at [984, 350] on button "Maksāt" at bounding box center [993, 354] width 232 height 34
click at [361, 367] on div "button" at bounding box center [370, 369] width 18 height 18
click at [356, 400] on li "+371 Latvija" at bounding box center [350, 403] width 104 height 29
click at [985, 345] on button "Maksāt" at bounding box center [993, 354] width 232 height 34
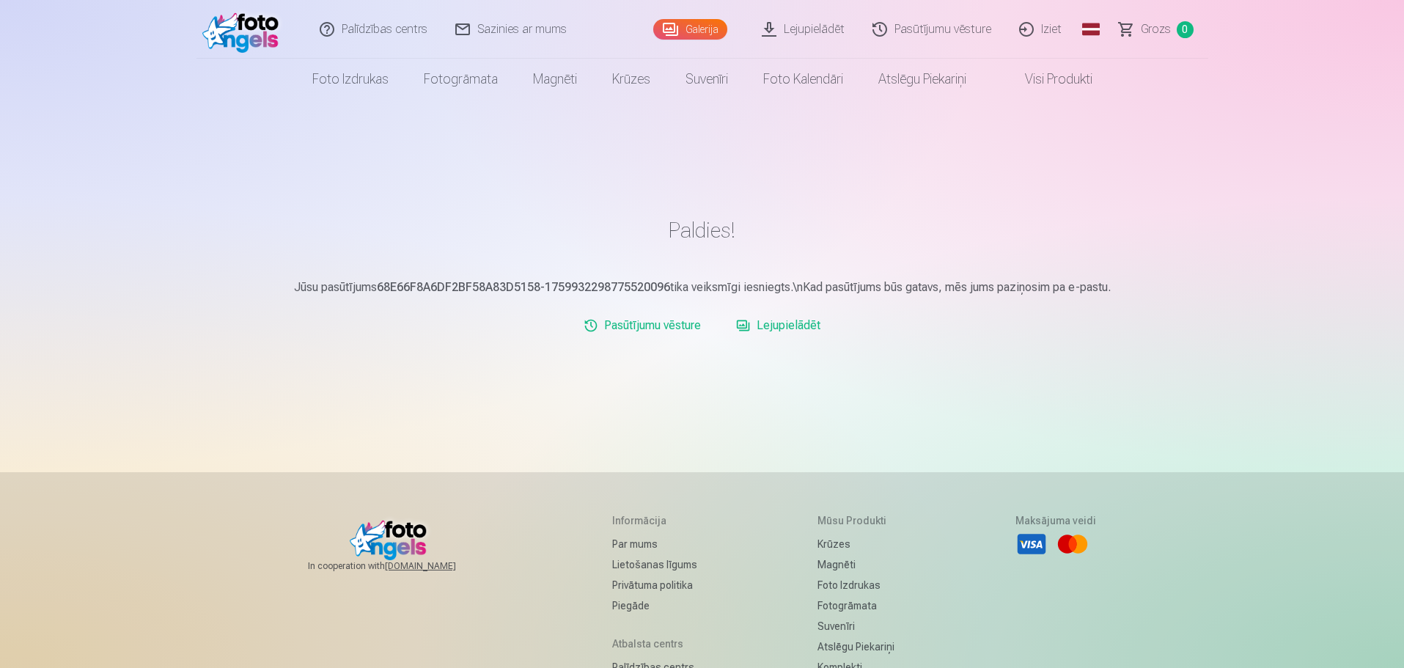
click at [651, 326] on link "Pasūtījumu vēsture" at bounding box center [642, 325] width 129 height 29
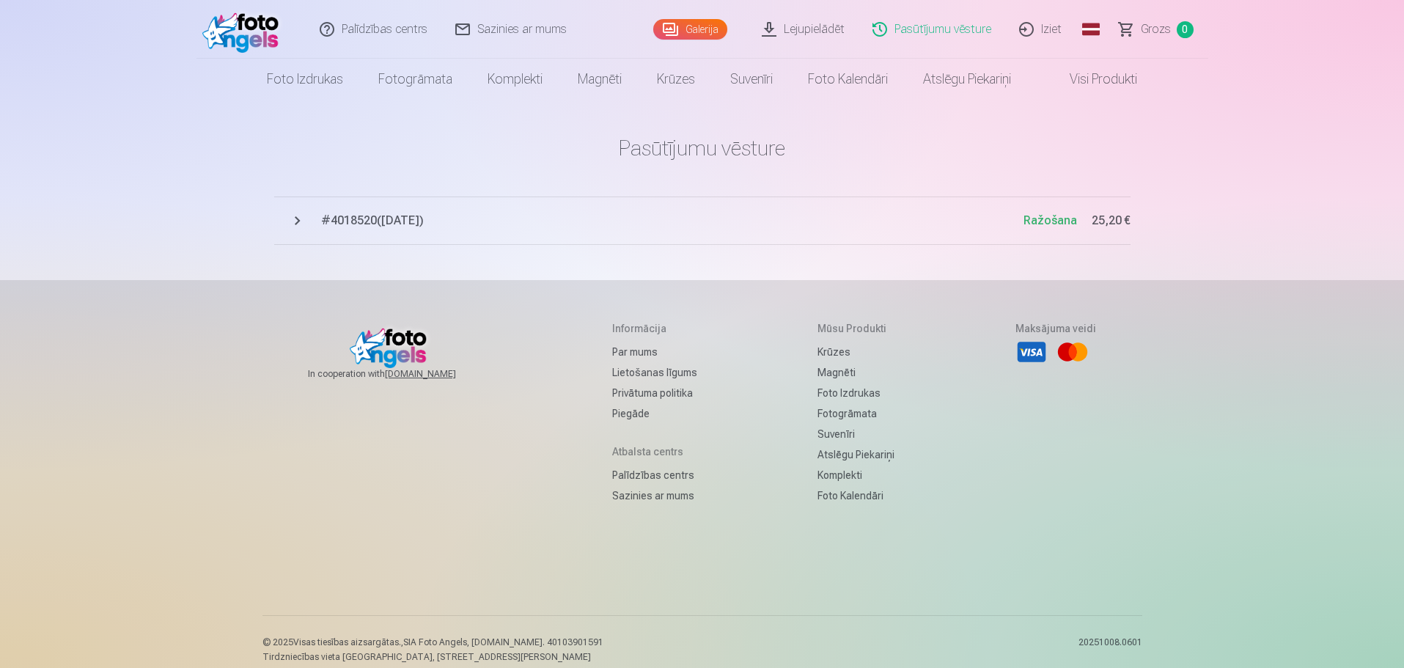
click at [370, 220] on span "# 4018520 ( 8.10.2025 )" at bounding box center [672, 221] width 702 height 18
